Goal: Task Accomplishment & Management: Manage account settings

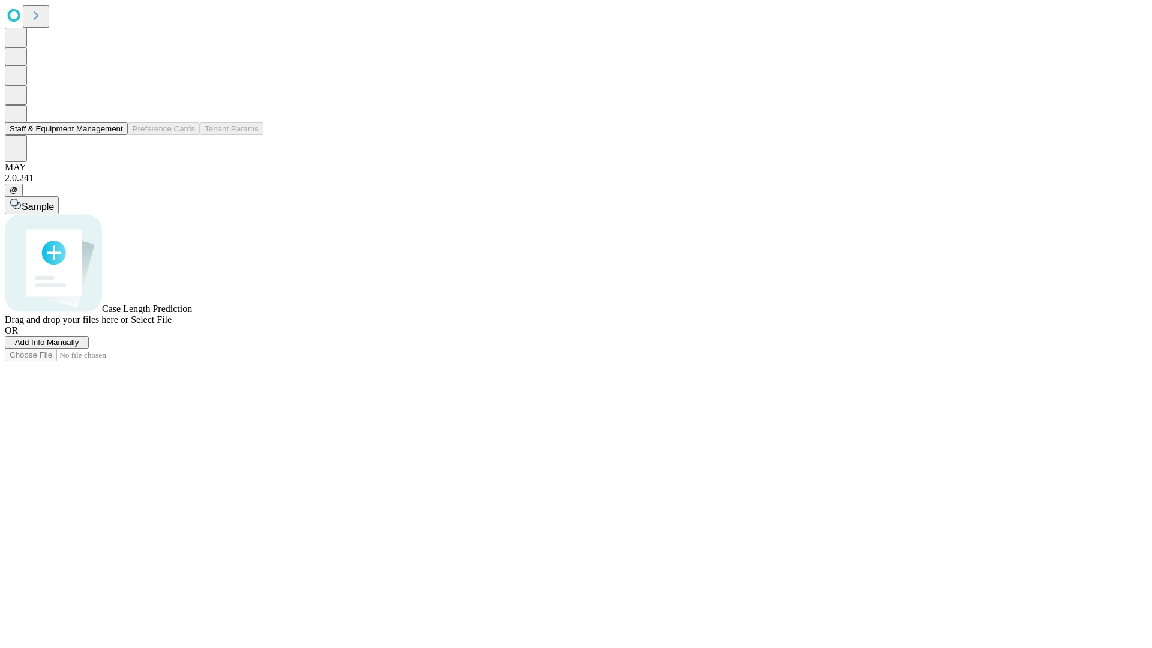
click at [115, 135] on button "Staff & Equipment Management" at bounding box center [66, 128] width 123 height 13
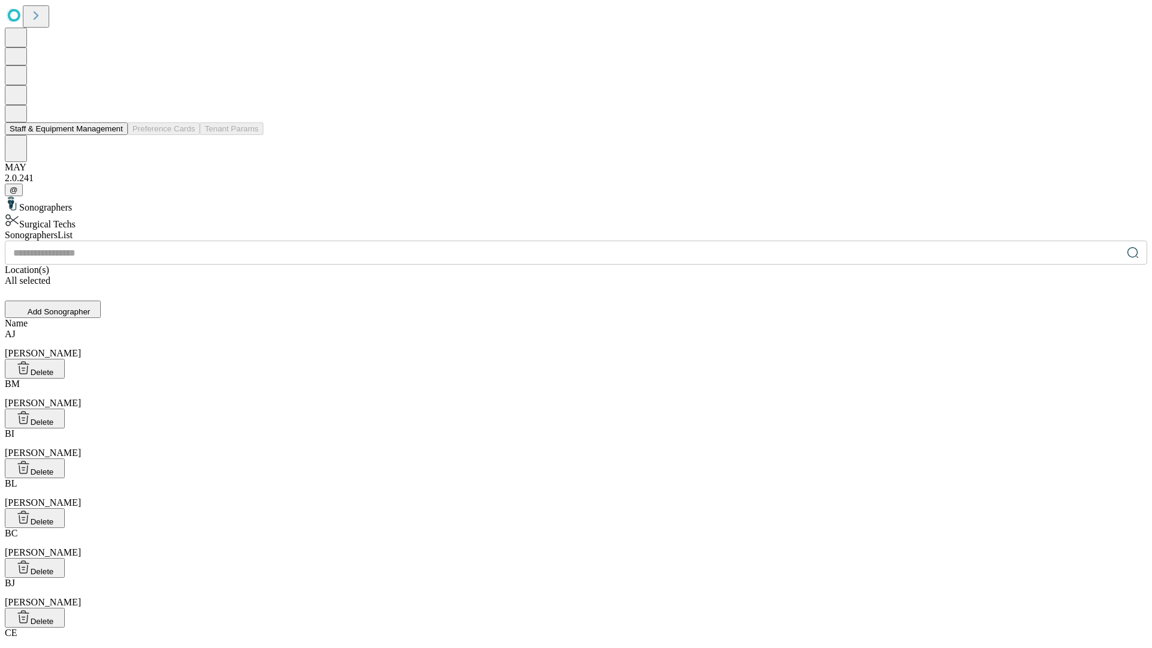
click at [115, 135] on button "Staff & Equipment Management" at bounding box center [66, 128] width 123 height 13
